Goal: Transaction & Acquisition: Purchase product/service

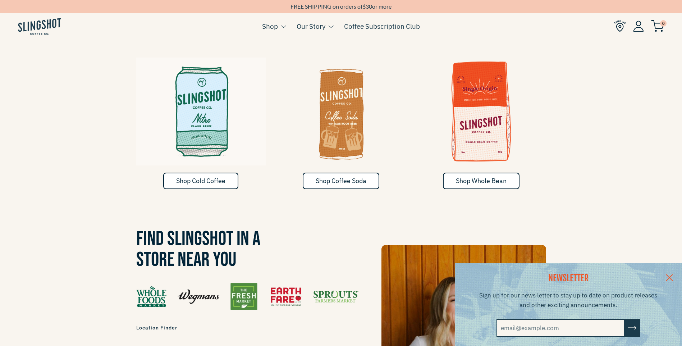
scroll to position [504, 0]
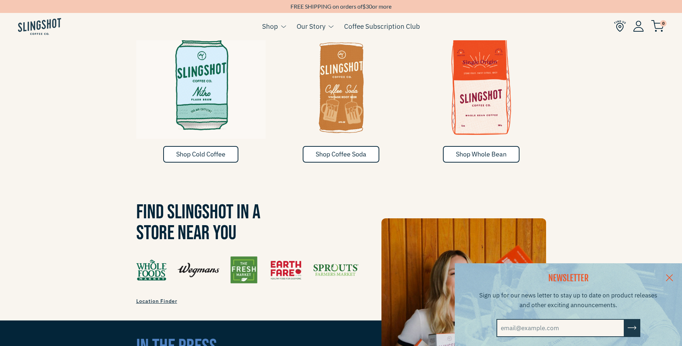
click at [677, 277] on link at bounding box center [669, 277] width 25 height 28
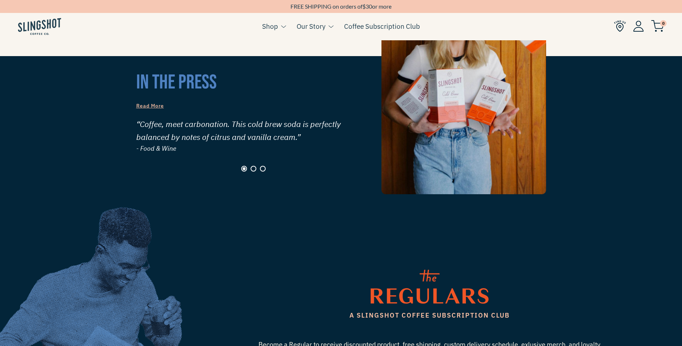
scroll to position [755, 0]
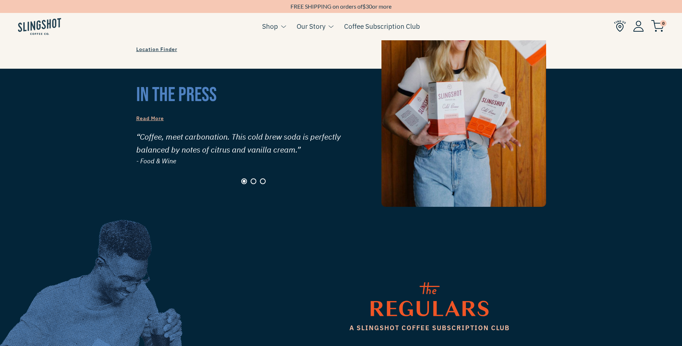
click at [252, 178] on button "Page 2" at bounding box center [254, 181] width 6 height 6
click at [258, 178] on div at bounding box center [253, 181] width 235 height 6
click at [265, 178] on button "Page 3" at bounding box center [263, 181] width 6 height 6
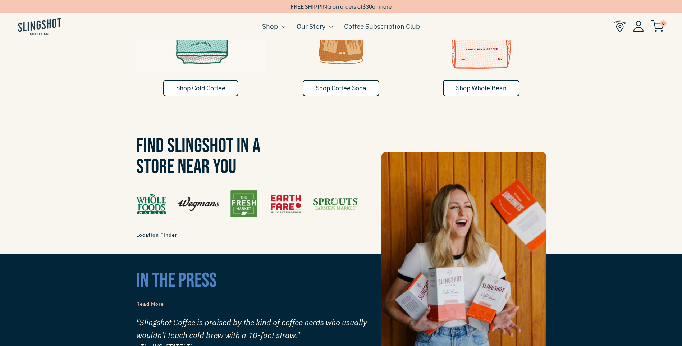
scroll to position [396, 0]
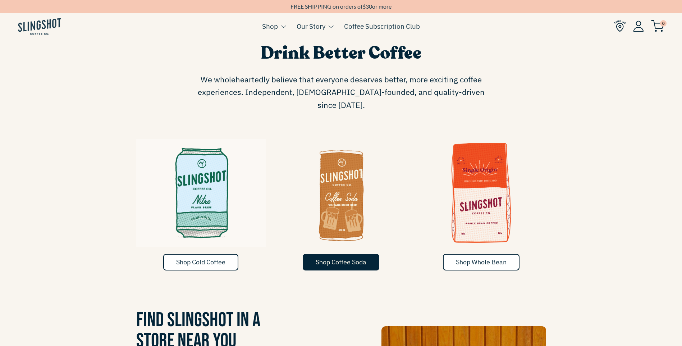
click at [335, 258] on span "Shop Coffee Soda" at bounding box center [341, 262] width 51 height 8
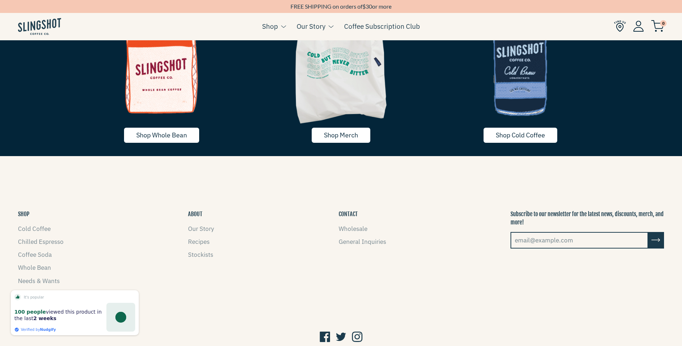
scroll to position [1638, 0]
